Goal: Check status: Check status

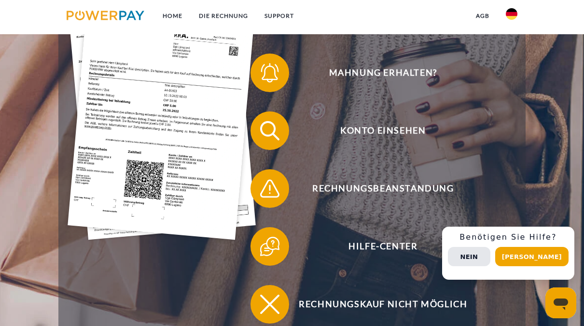
scroll to position [218, 0]
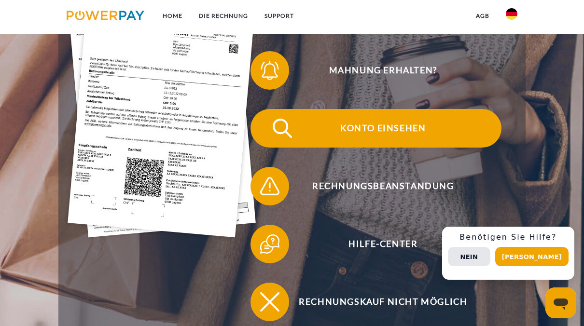
click at [404, 129] on span "Konto einsehen" at bounding box center [383, 128] width 236 height 39
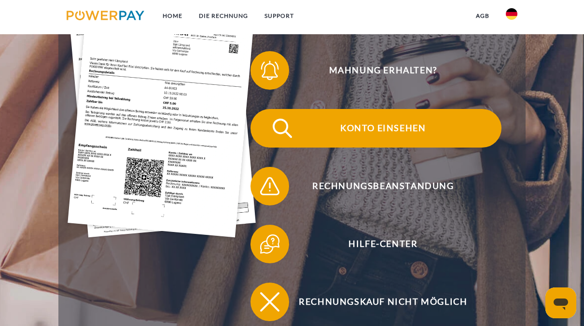
click at [404, 129] on span "Konto einsehen" at bounding box center [383, 128] width 236 height 39
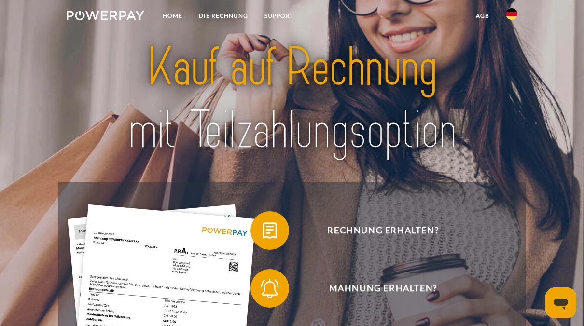
drag, startPoint x: 578, startPoint y: 82, endPoint x: 552, endPoint y: 152, distance: 75.5
click at [552, 152] on header "Home DIE RECHNUNG SUPPORT" at bounding box center [292, 316] width 584 height 633
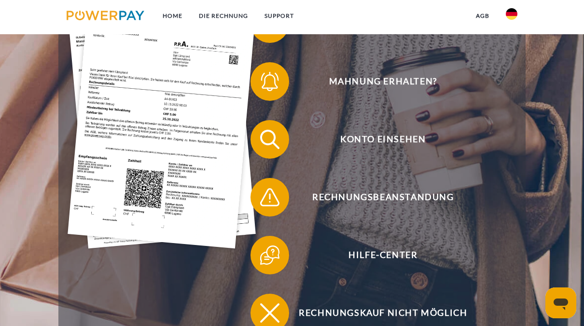
scroll to position [218, 0]
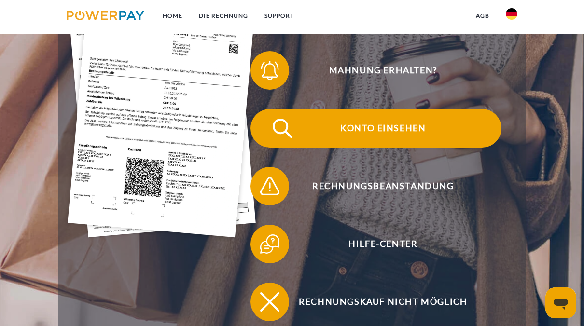
click at [391, 130] on span "Konto einsehen" at bounding box center [383, 128] width 236 height 39
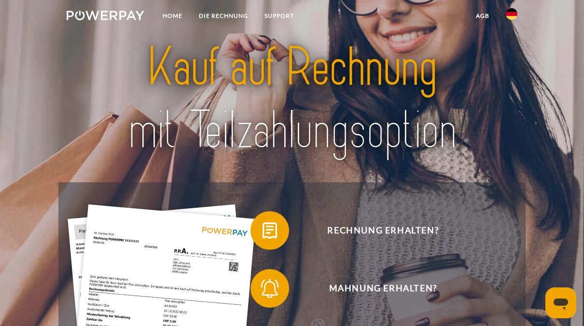
drag, startPoint x: 550, startPoint y: 96, endPoint x: 555, endPoint y: 174, distance: 78.8
click at [555, 174] on header "Home DIE RECHNUNG SUPPORT" at bounding box center [292, 316] width 584 height 633
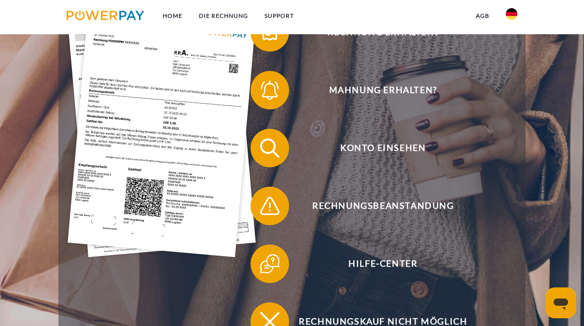
scroll to position [201, 0]
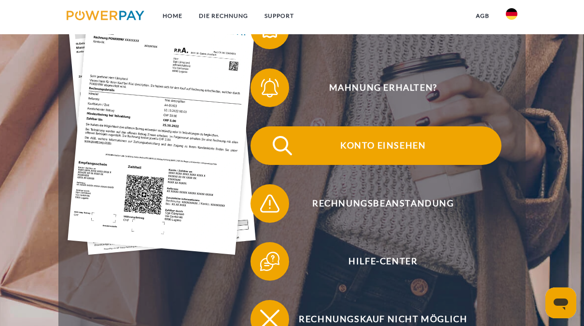
click at [417, 149] on span "Konto einsehen" at bounding box center [383, 145] width 236 height 39
